Goal: Find specific page/section: Find specific page/section

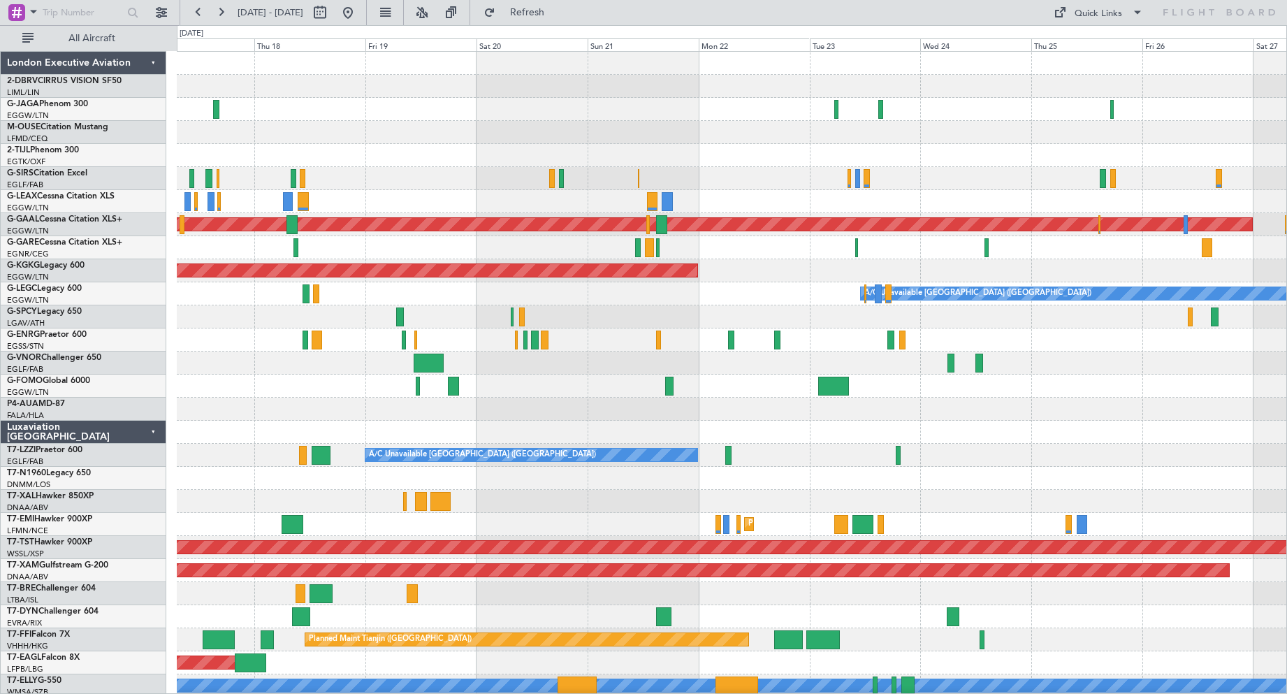
click at [331, 236] on div "Planned Maint Dusseldorf AOG Maint [GEOGRAPHIC_DATA] ([GEOGRAPHIC_DATA]) A/C Un…" at bounding box center [732, 467] width 1110 height 830
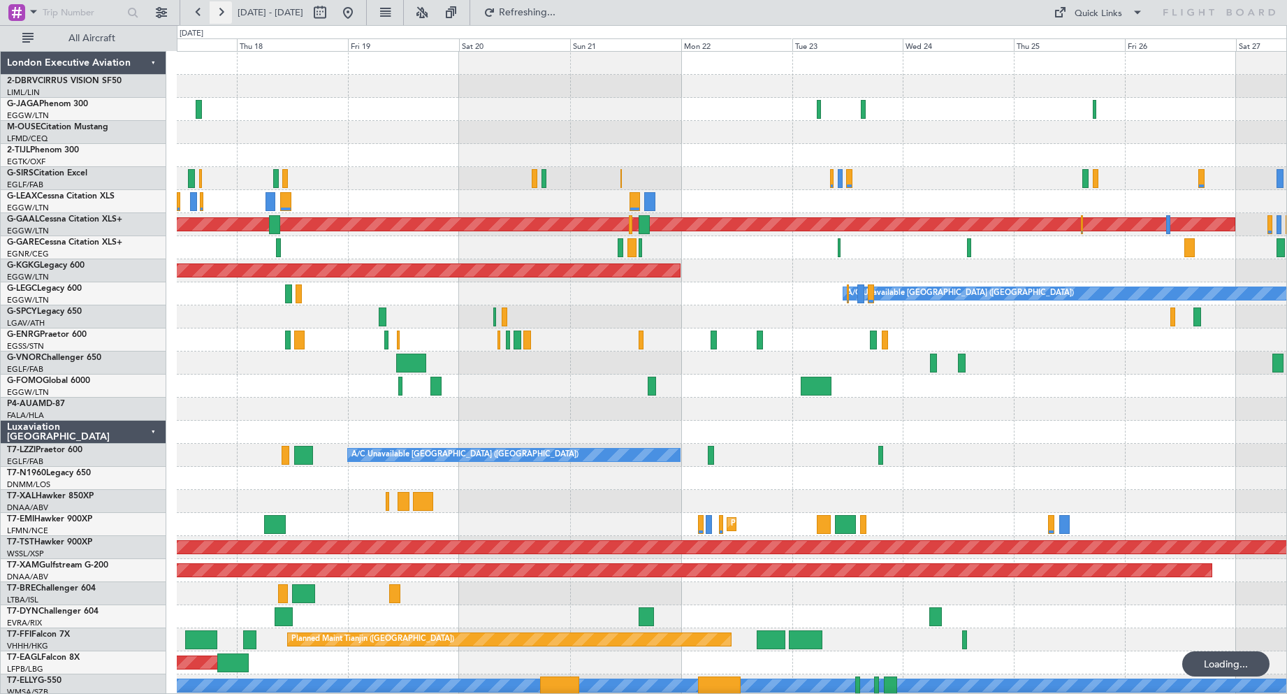
click at [226, 15] on button at bounding box center [221, 12] width 22 height 22
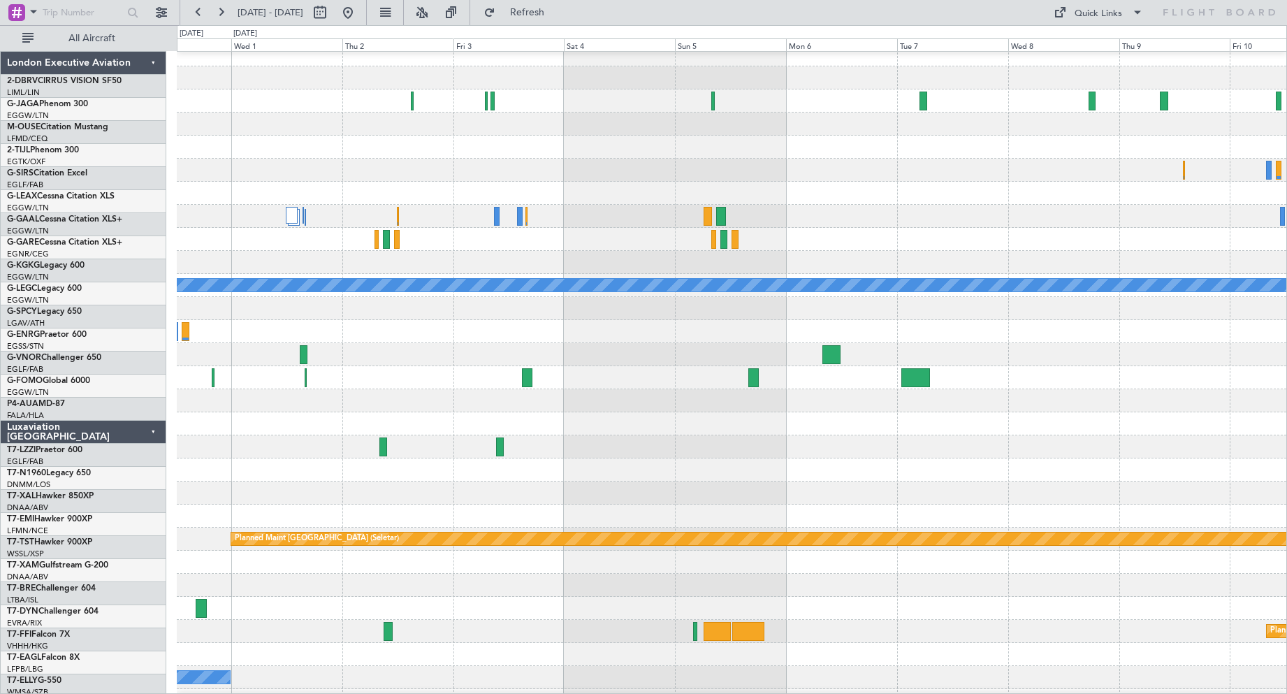
scroll to position [8, 0]
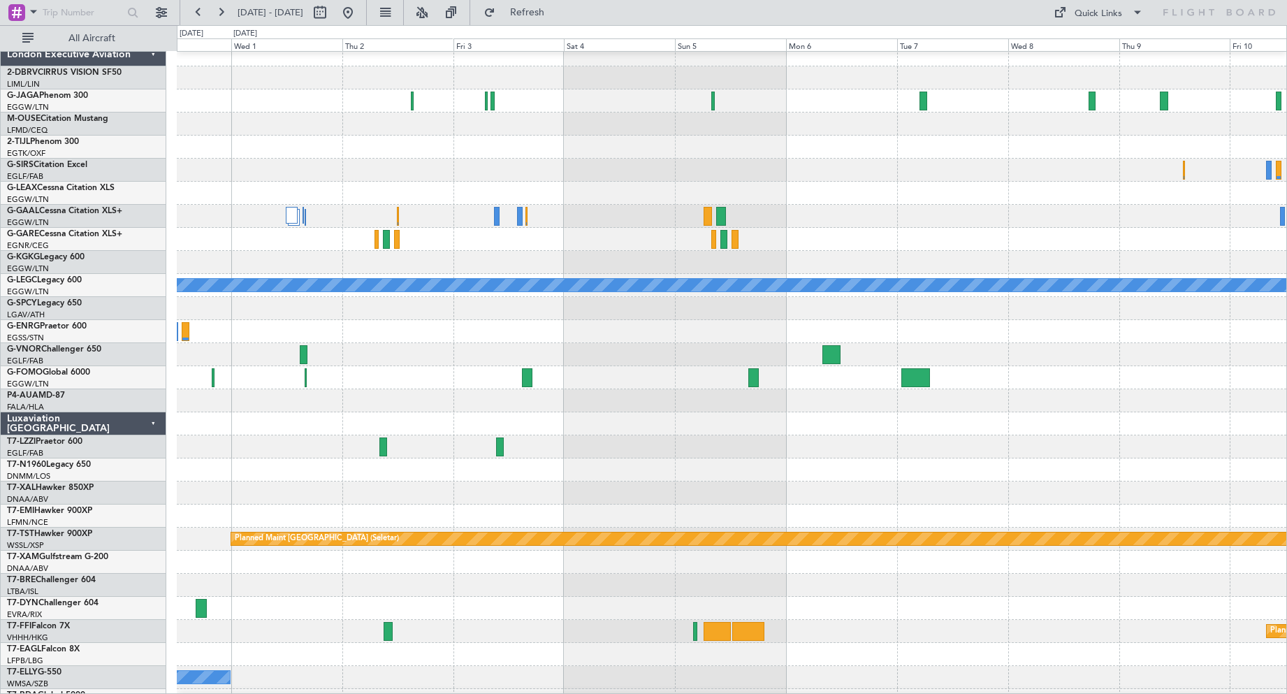
click at [593, 217] on div at bounding box center [732, 216] width 1110 height 23
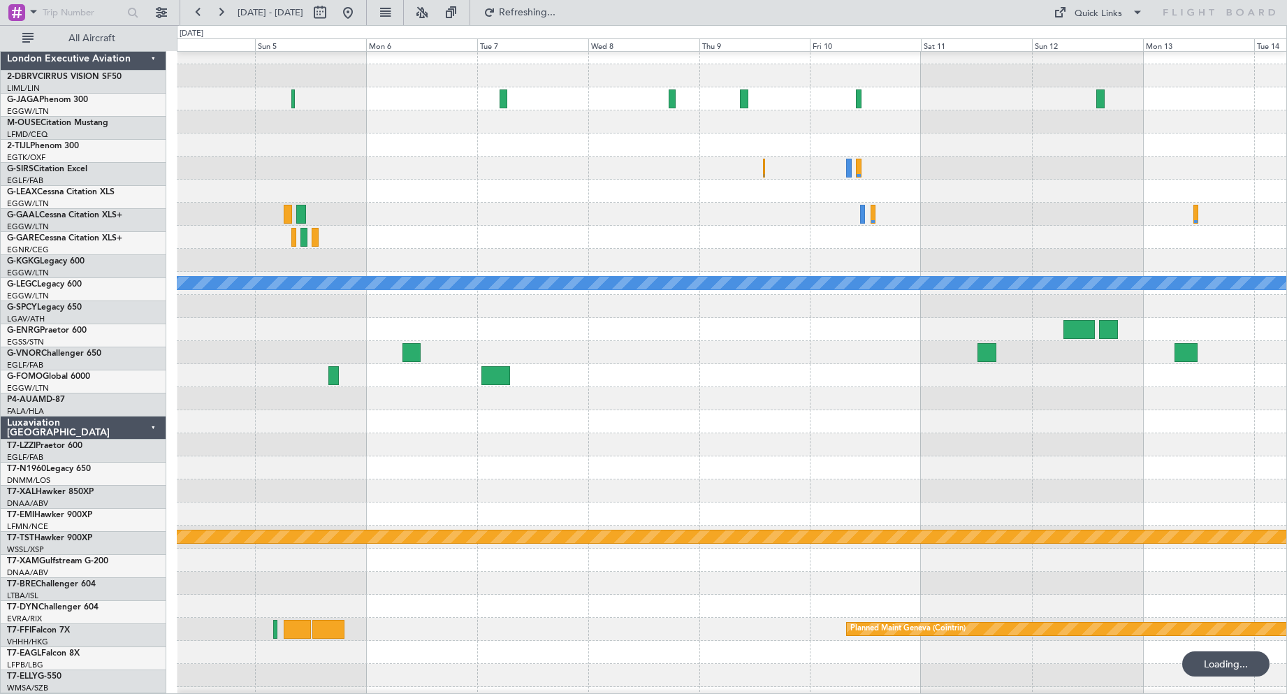
scroll to position [13, 0]
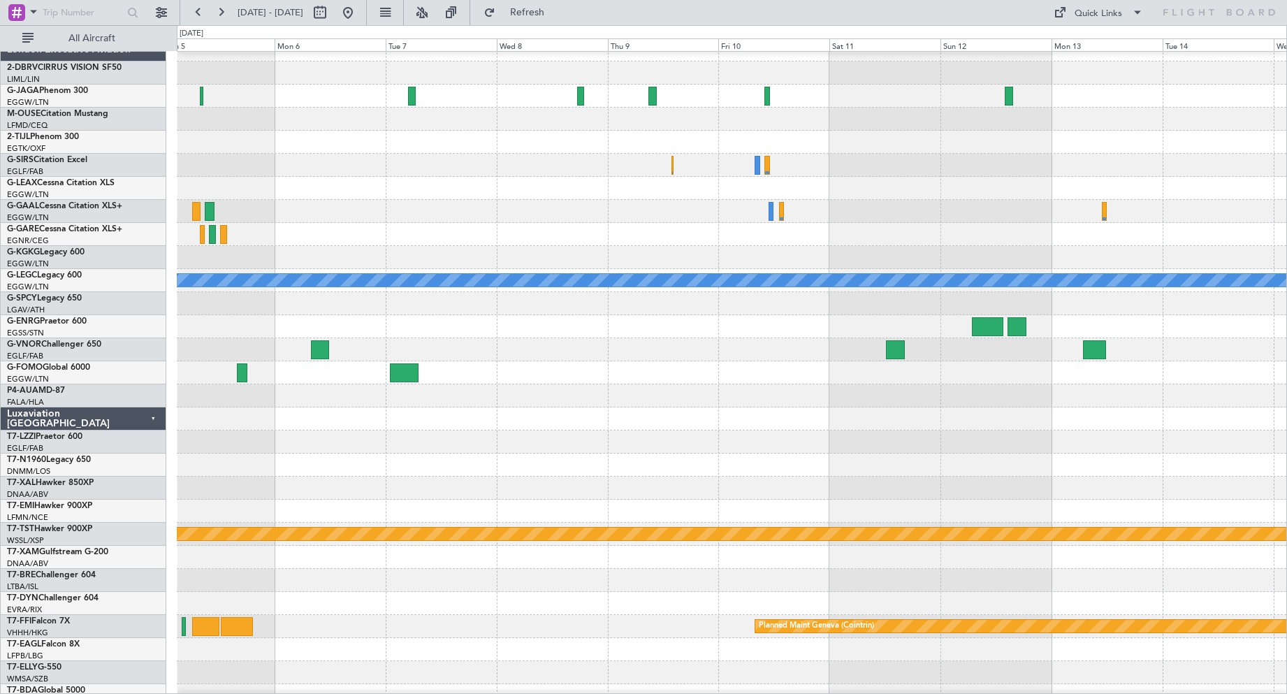
click at [319, 210] on div at bounding box center [732, 211] width 1110 height 23
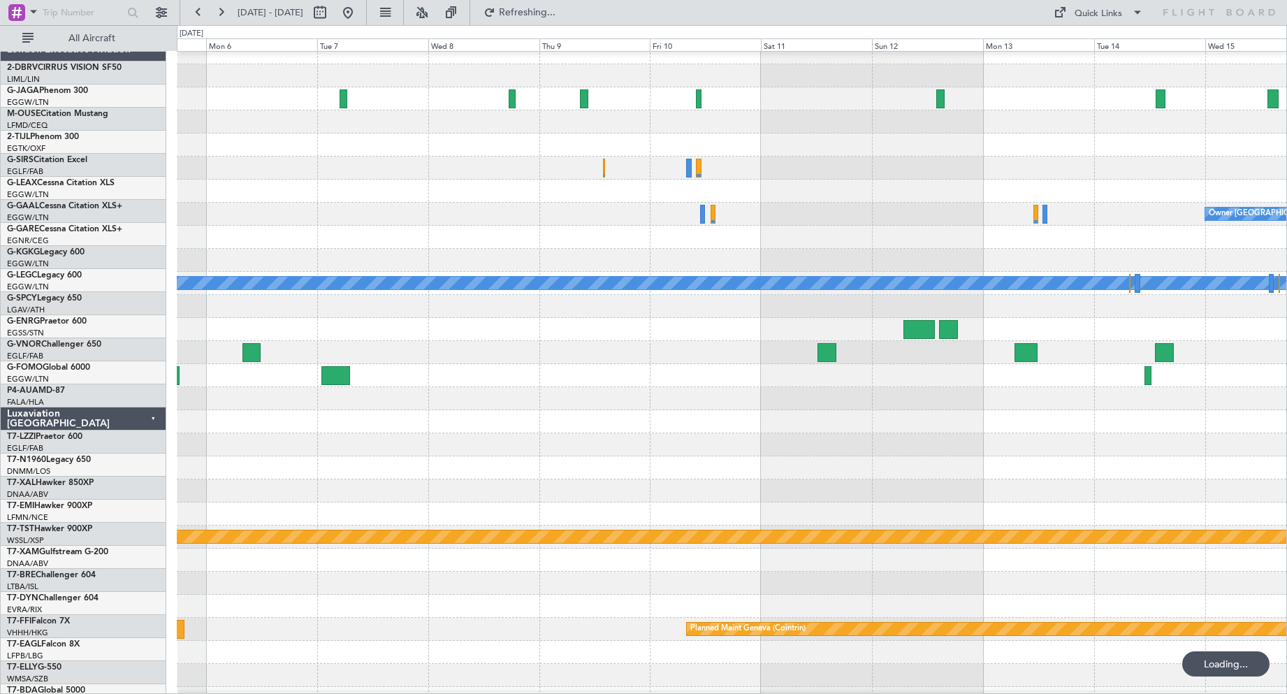
scroll to position [10, 0]
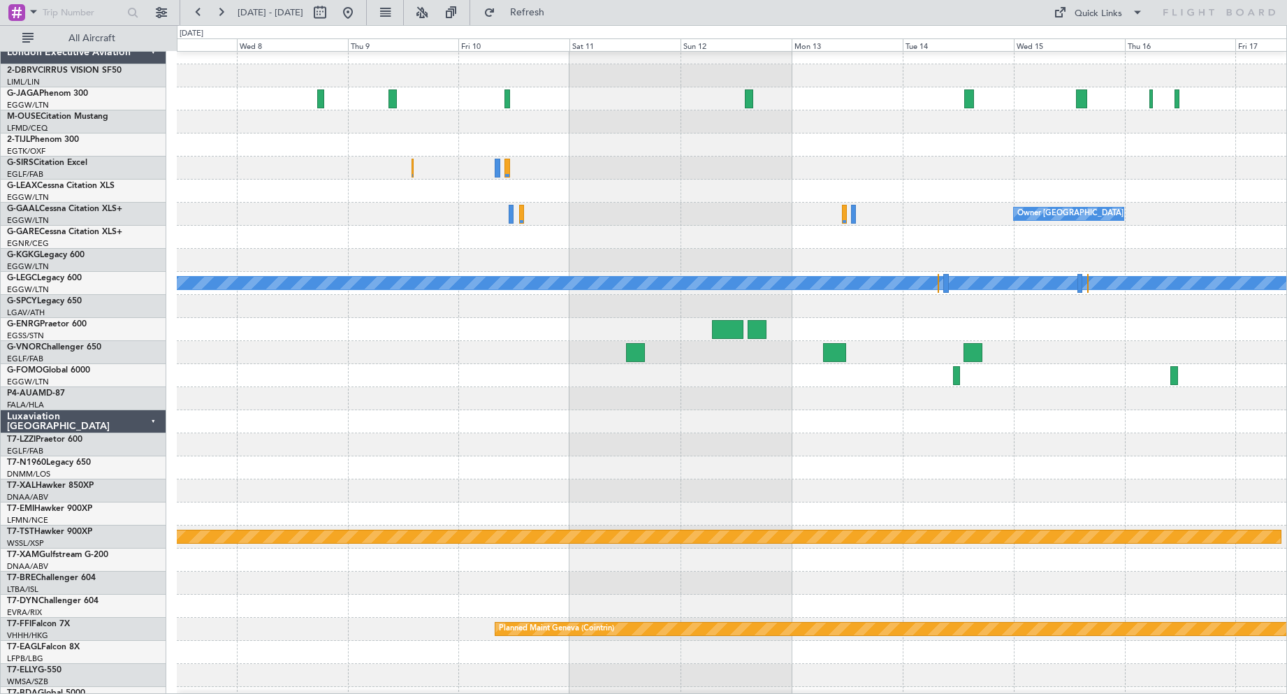
click at [606, 207] on div "Owner [GEOGRAPHIC_DATA] ([GEOGRAPHIC_DATA])" at bounding box center [732, 214] width 1110 height 23
